Goal: Navigation & Orientation: Find specific page/section

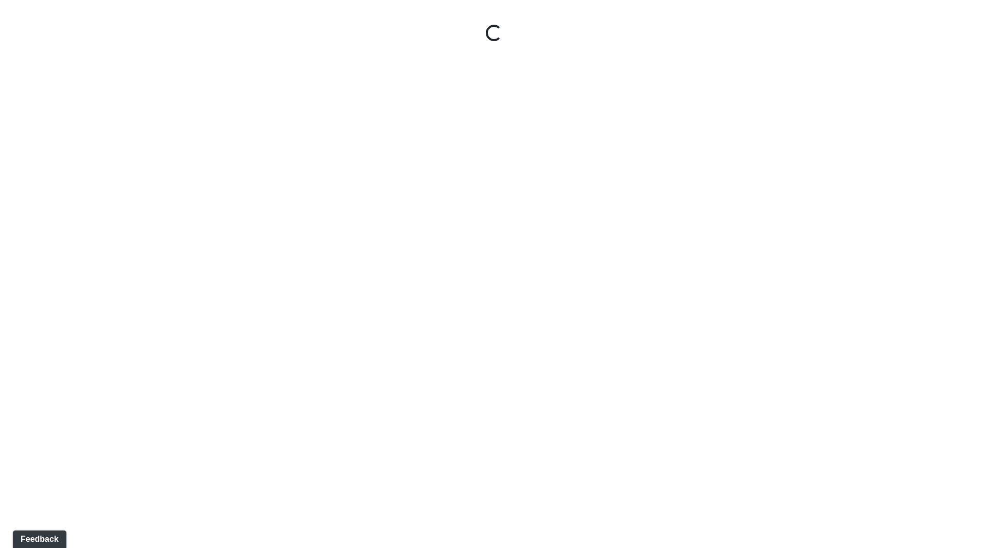
select select "ok5a3DN5DKaykbBBEtg6DG"
select select "wudMmRUKkNcJxyDemVtr2M"
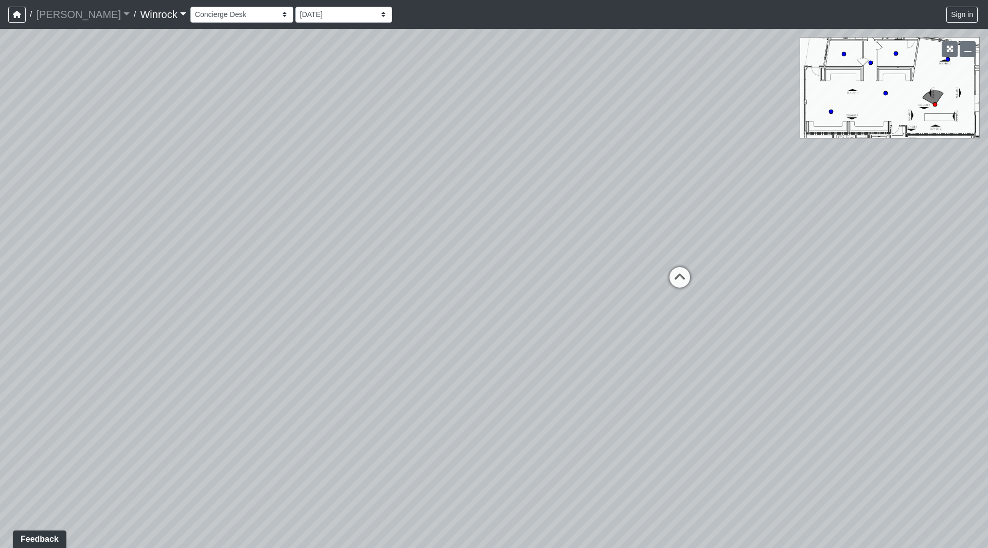
click at [140, 15] on link "Winrock" at bounding box center [163, 14] width 46 height 21
click at [15, 17] on icon "button" at bounding box center [17, 14] width 8 height 7
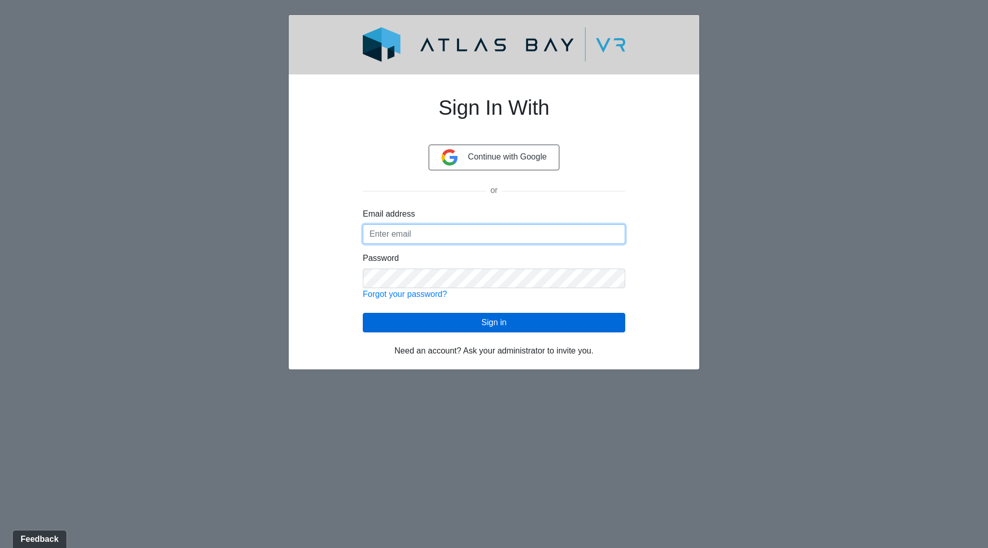
type input "srj@ojalaholdings.com"
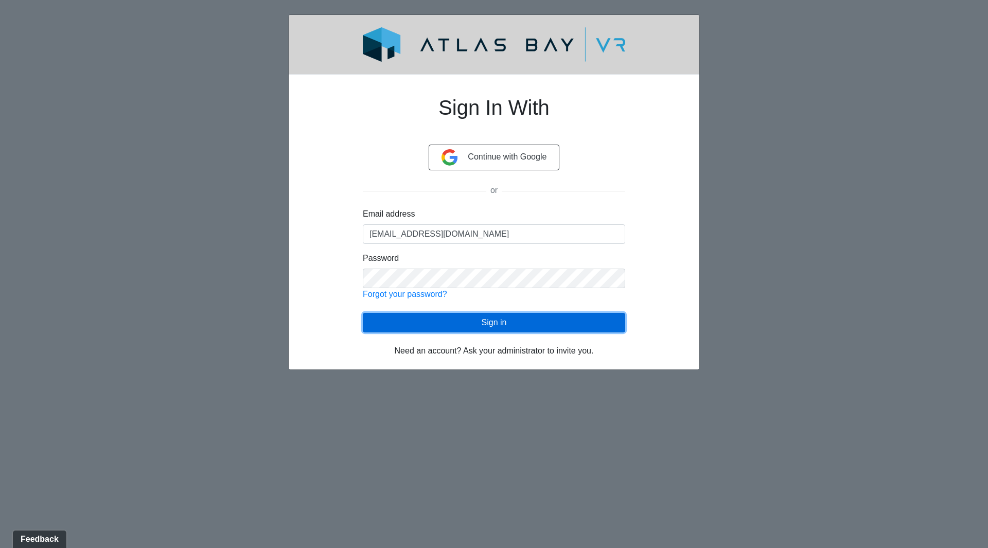
click at [512, 331] on button "Sign in" at bounding box center [494, 323] width 262 height 20
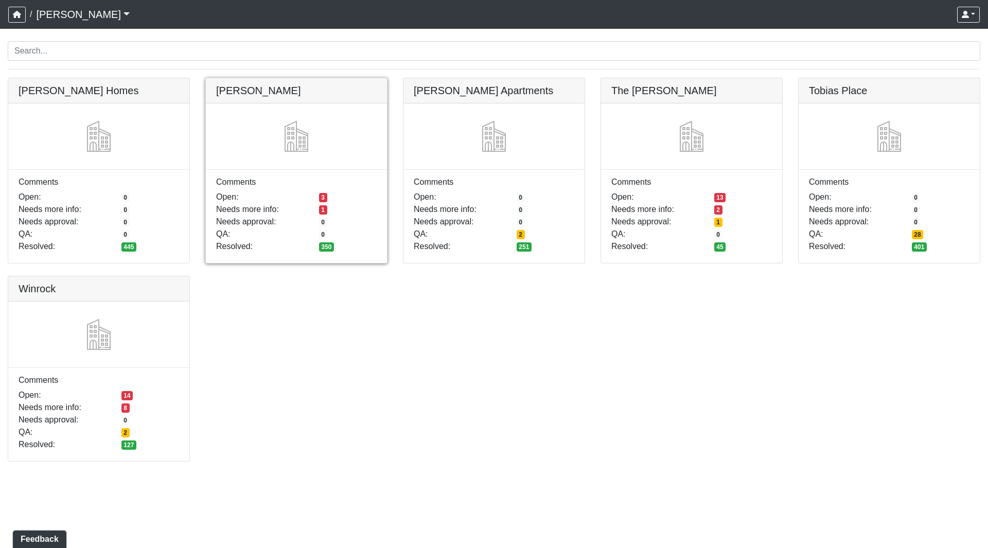
click at [243, 78] on link at bounding box center [296, 78] width 181 height 0
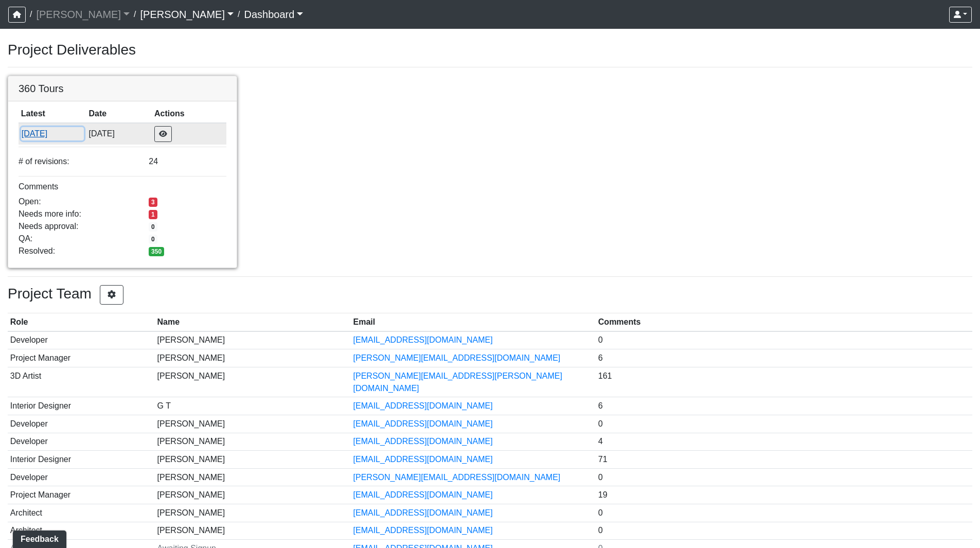
click at [41, 130] on button "[DATE]" at bounding box center [52, 133] width 63 height 13
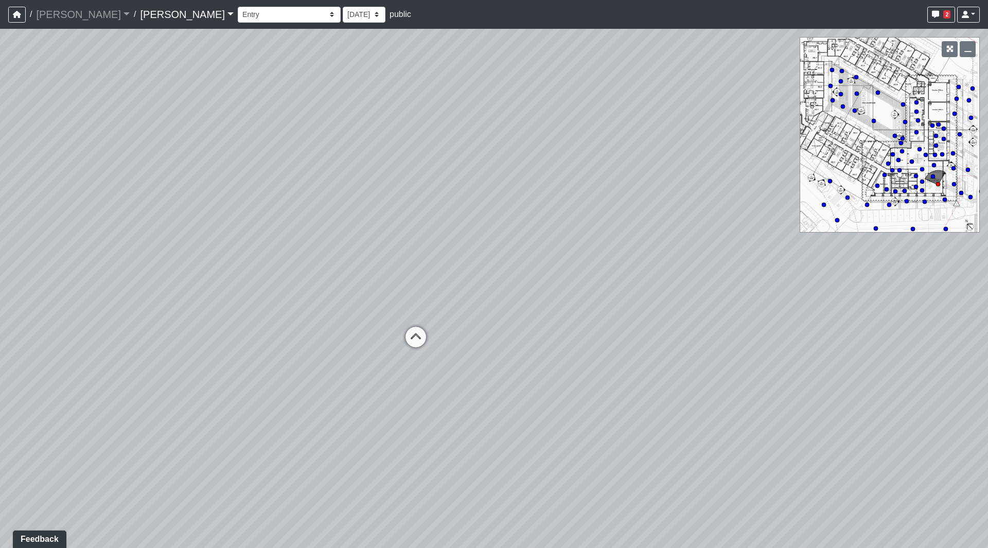
drag, startPoint x: 668, startPoint y: 226, endPoint x: 307, endPoint y: 176, distance: 363.9
click at [307, 176] on div "Loading... Seating Loading... Workroom Entry Loading... Exterior - Leasing Entr…" at bounding box center [494, 288] width 988 height 519
click at [943, 153] on circle at bounding box center [942, 154] width 4 height 4
drag, startPoint x: 391, startPoint y: 216, endPoint x: 702, endPoint y: 197, distance: 311.3
click at [669, 197] on div "Loading... Seating Loading... Workroom Entry Loading... Exterior - Leasing Entr…" at bounding box center [494, 288] width 988 height 519
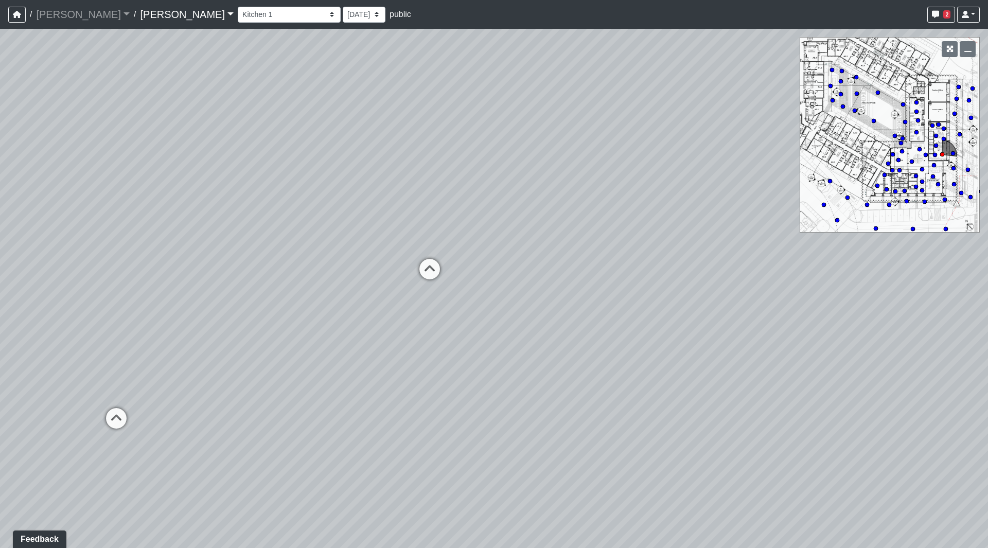
drag, startPoint x: 390, startPoint y: 230, endPoint x: 740, endPoint y: 231, distance: 349.8
click at [740, 231] on div "Loading... Seating Loading... Workroom Entry Loading... Exterior - Leasing Entr…" at bounding box center [494, 288] width 988 height 519
click at [510, 379] on icon at bounding box center [514, 379] width 31 height 31
select select "cowork-shelves-2"
drag, startPoint x: 190, startPoint y: 276, endPoint x: 874, endPoint y: 275, distance: 684.1
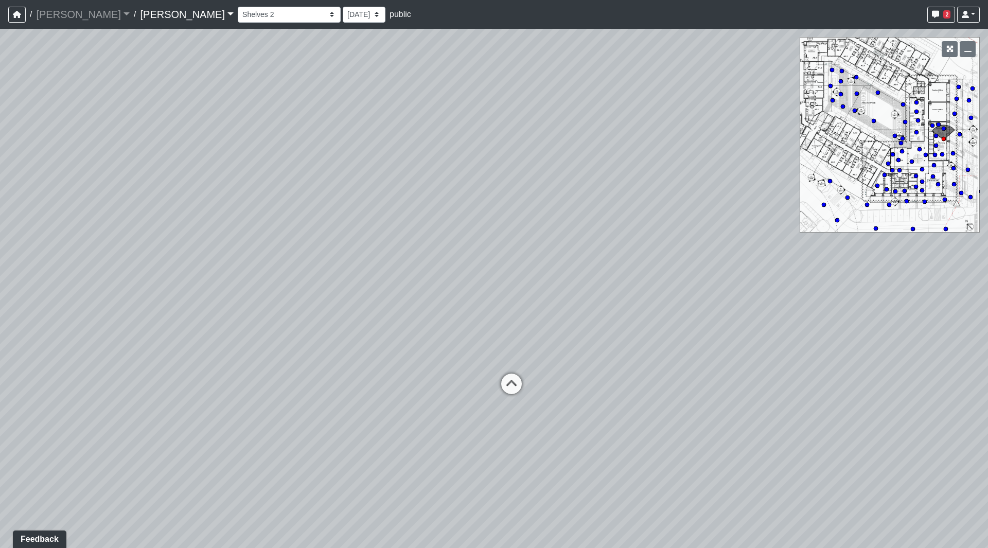
click at [863, 276] on div "Loading... Seating Loading... Workroom Entry Loading... Exterior - Leasing Entr…" at bounding box center [494, 288] width 988 height 519
drag, startPoint x: 724, startPoint y: 258, endPoint x: 418, endPoint y: 239, distance: 306.6
click at [419, 239] on div "Loading... Seating Loading... Workroom Entry Loading... Exterior - Leasing Entr…" at bounding box center [494, 288] width 988 height 519
drag, startPoint x: 734, startPoint y: 295, endPoint x: 612, endPoint y: 291, distance: 122.5
click at [612, 291] on div "Loading... Seating Loading... Workroom Entry Loading... Exterior - Leasing Entr…" at bounding box center [494, 288] width 988 height 519
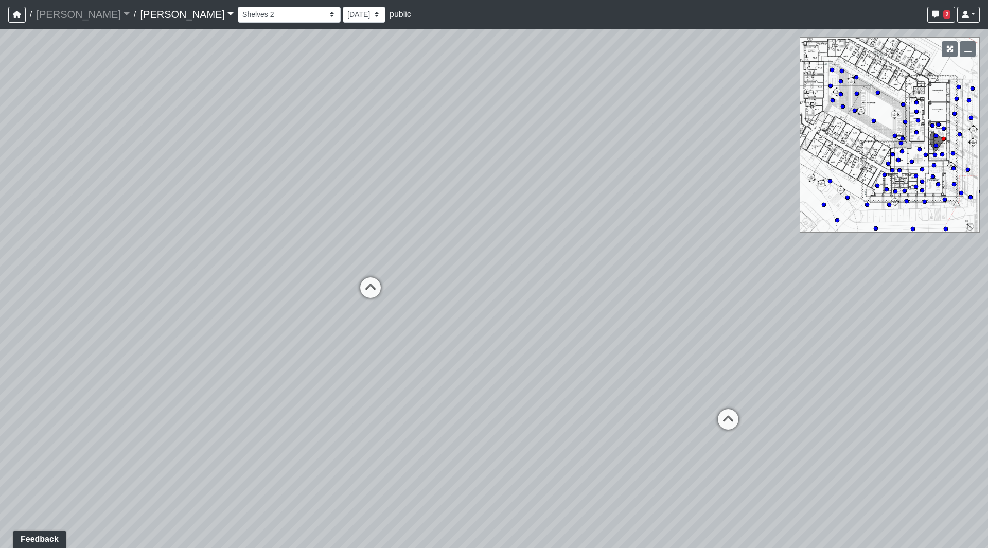
click at [106, 221] on div "Loading... Seating Loading... Workroom Entry Loading... Exterior - Leasing Entr…" at bounding box center [494, 288] width 988 height 519
drag, startPoint x: 458, startPoint y: 258, endPoint x: 468, endPoint y: 236, distance: 24.4
click at [468, 236] on div "Loading... Seating Loading... Workroom Entry Loading... Exterior - Leasing Entr…" at bounding box center [494, 288] width 988 height 519
drag, startPoint x: 492, startPoint y: 241, endPoint x: 635, endPoint y: 226, distance: 143.7
click at [328, 230] on div "Loading... Seating Loading... Workroom Entry Loading... Exterior - Leasing Entr…" at bounding box center [494, 288] width 988 height 519
